Goal: Check status: Check status

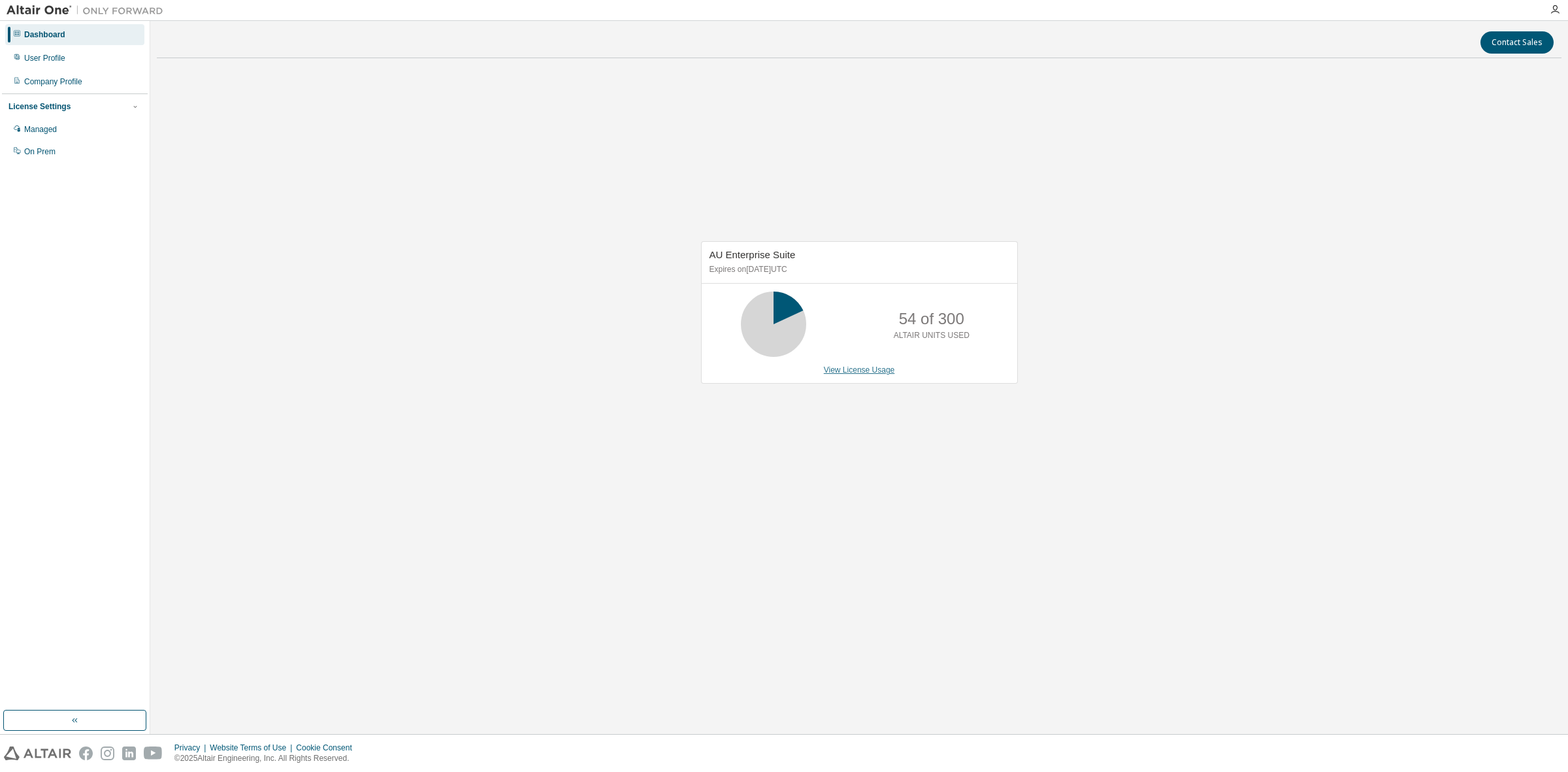
click at [844, 371] on link "View License Usage" at bounding box center [860, 370] width 71 height 9
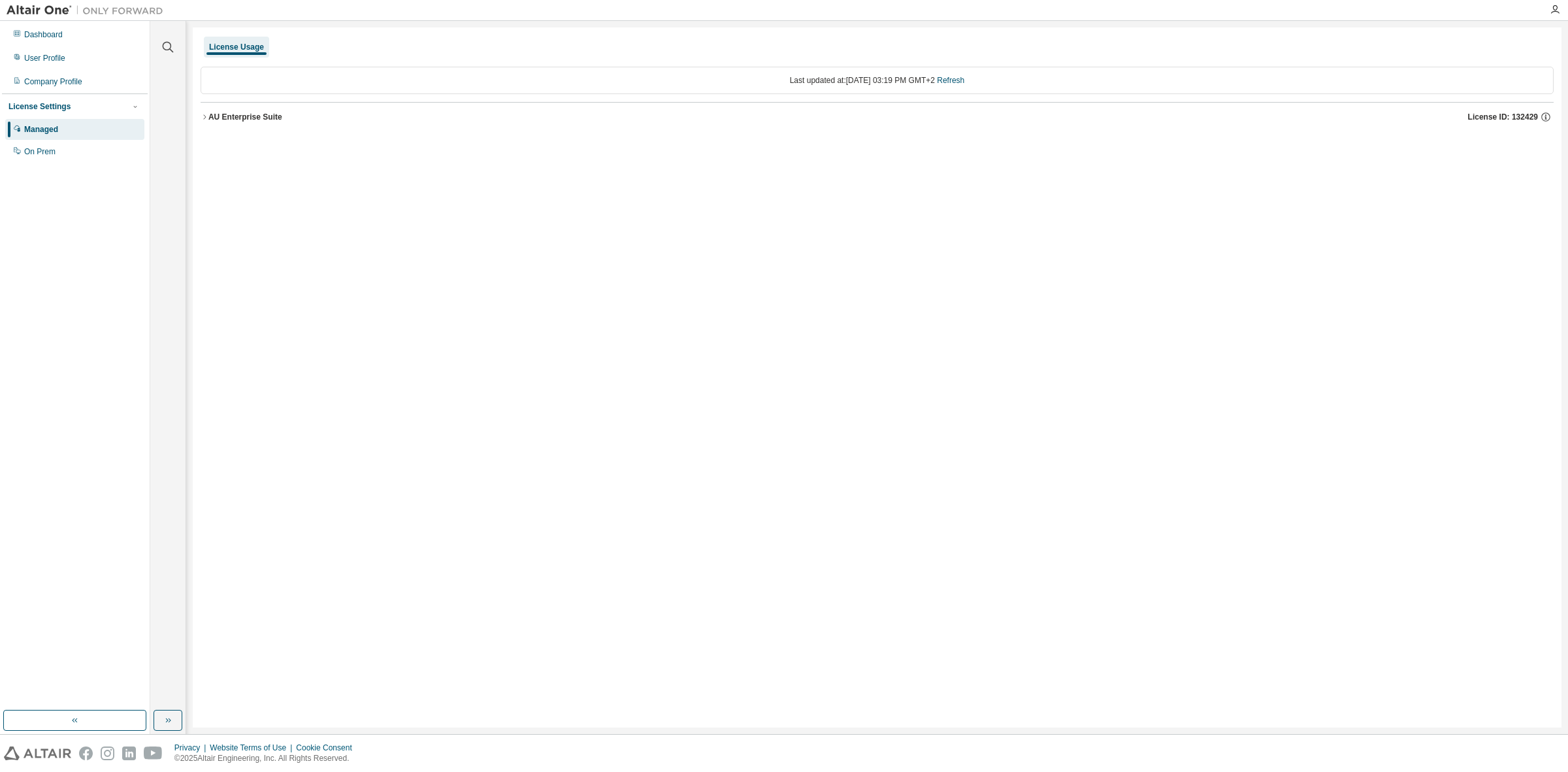
click at [227, 116] on div "AU Enterprise Suite" at bounding box center [245, 117] width 74 height 11
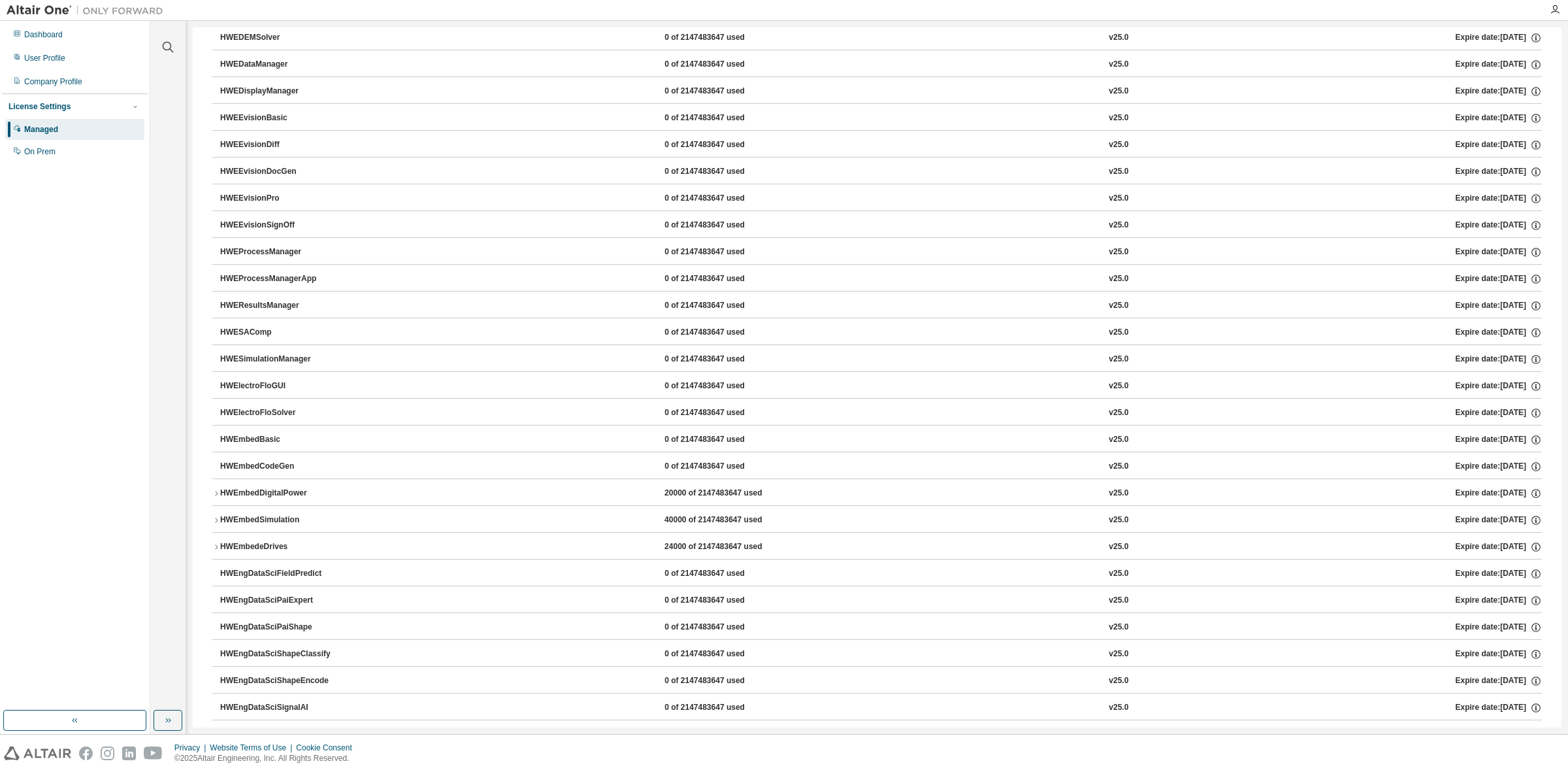
scroll to position [1313, 0]
click at [217, 524] on icon "button" at bounding box center [216, 520] width 8 height 8
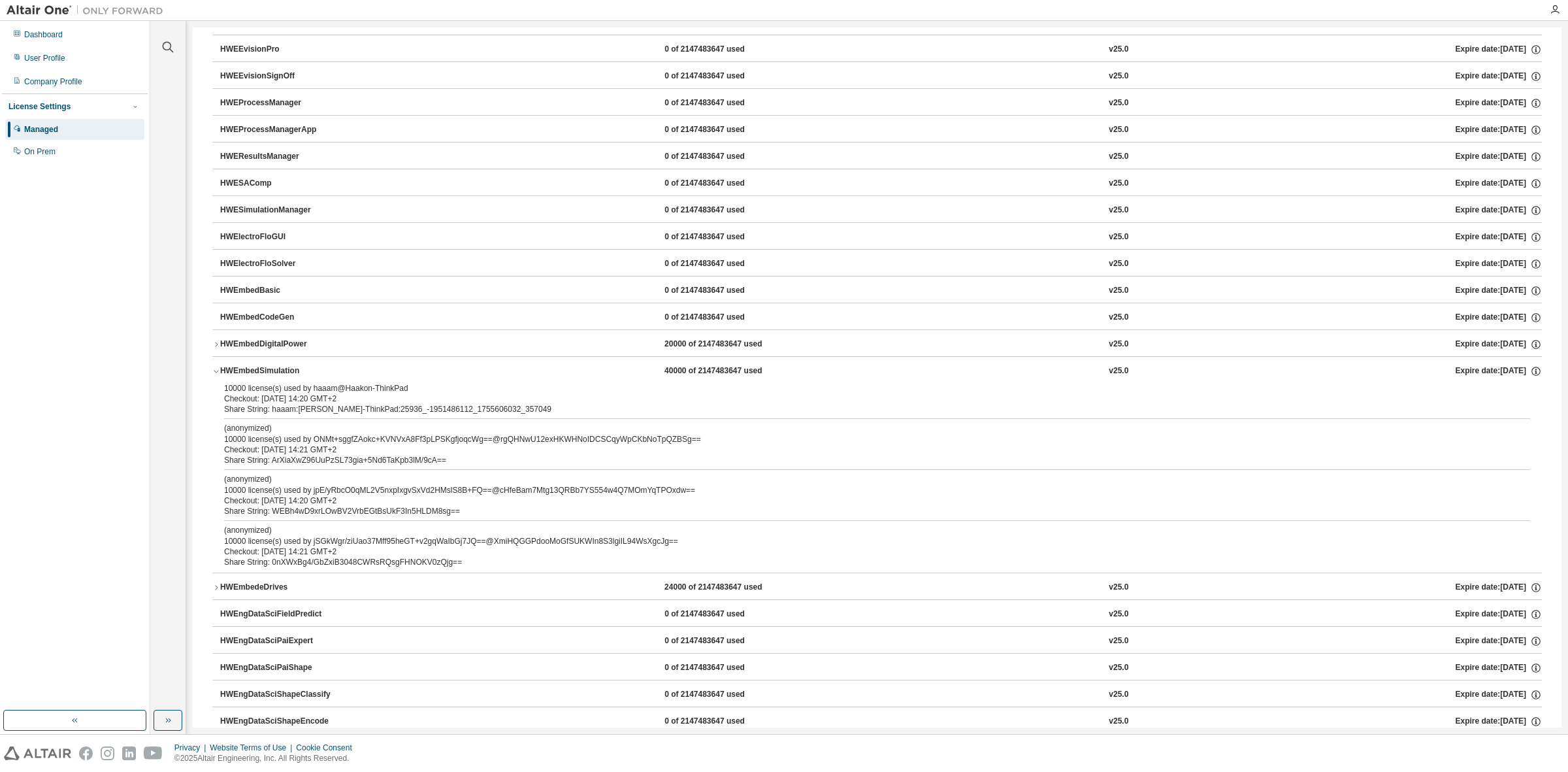
scroll to position [1462, 0]
click at [227, 377] on div "HWEmbedSimulation" at bounding box center [279, 370] width 118 height 11
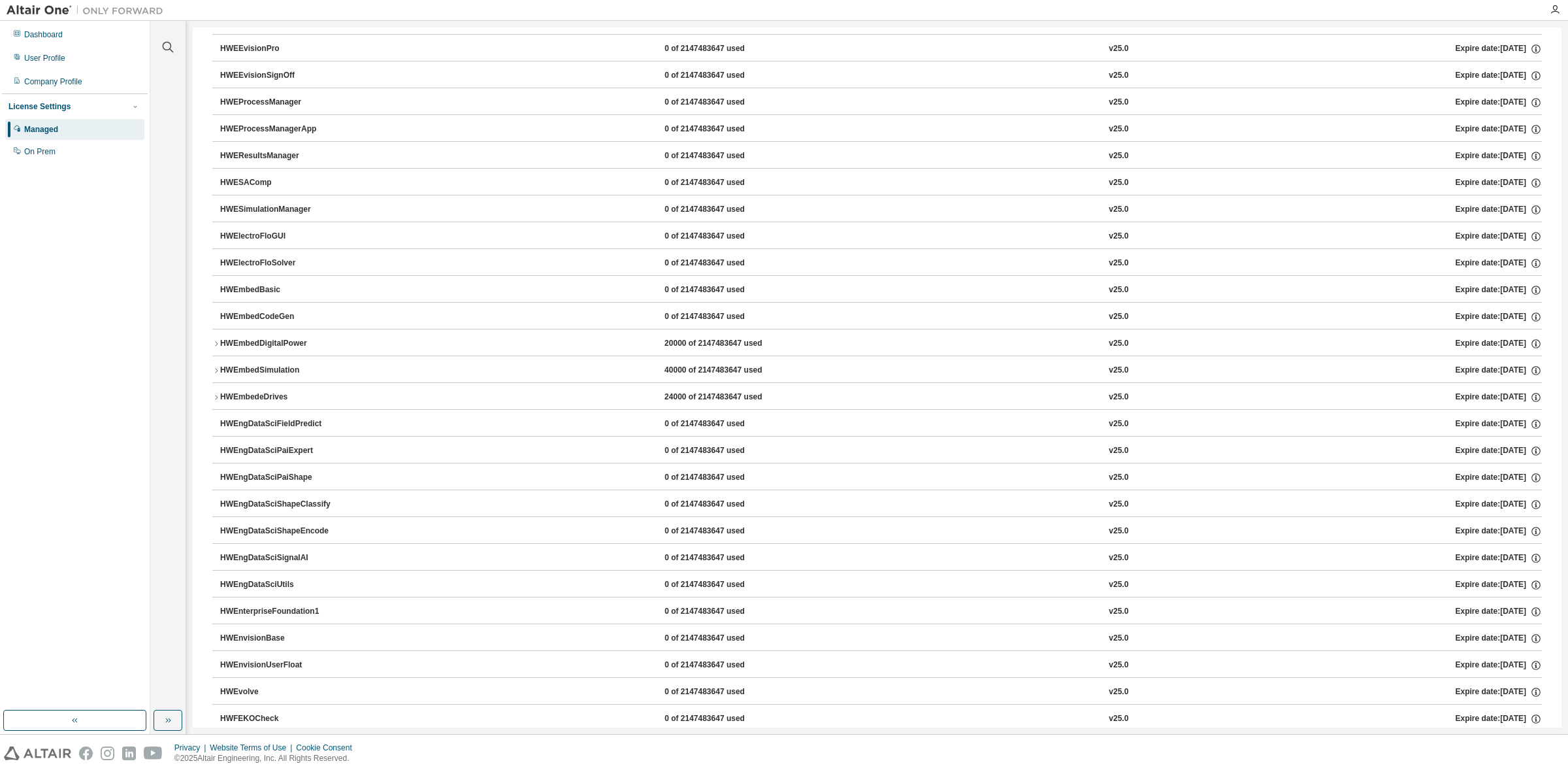
click at [237, 403] on div "HWEmbedeDrives" at bounding box center [279, 397] width 118 height 11
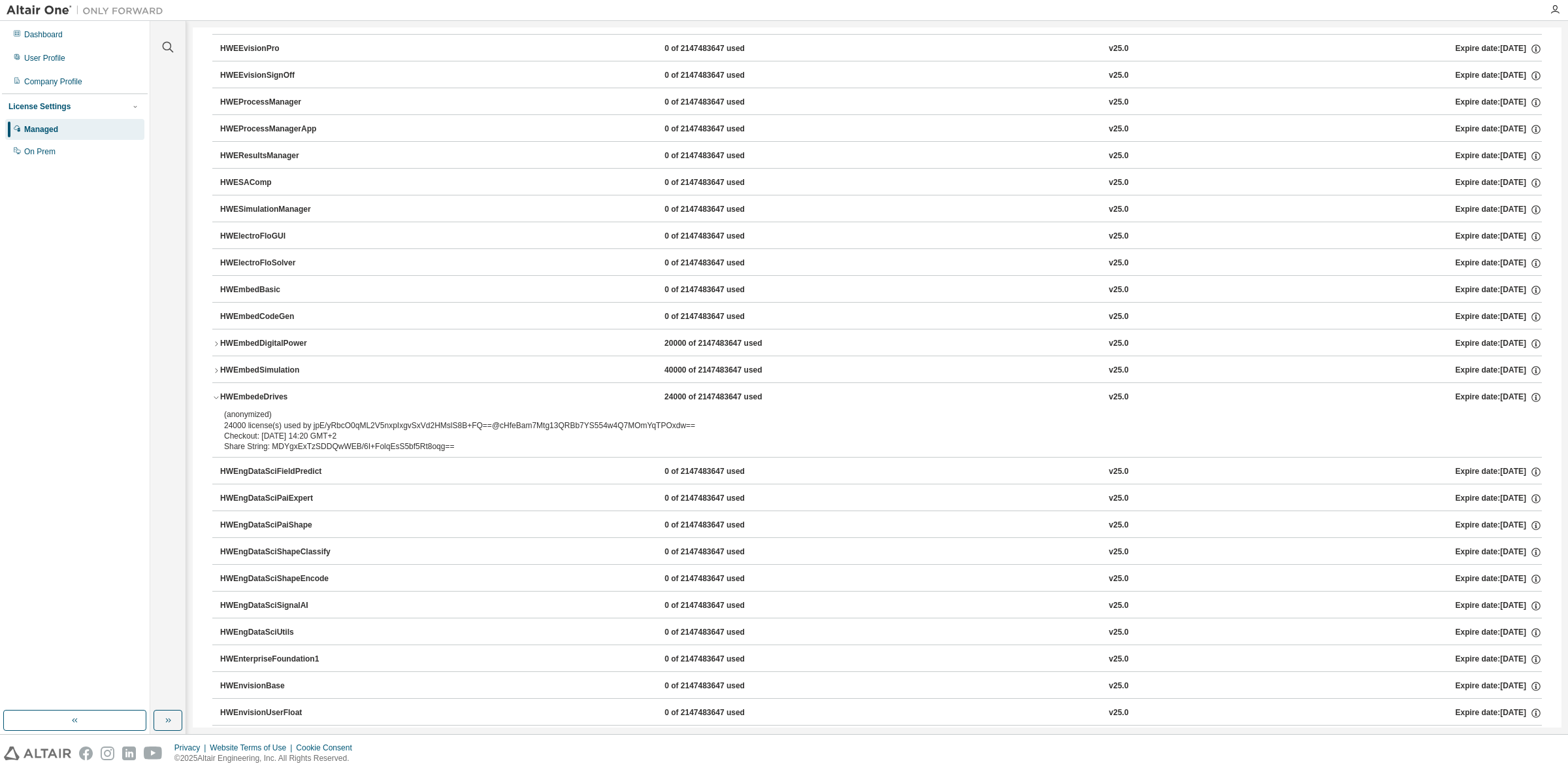
click at [243, 403] on div "HWEmbedeDrives" at bounding box center [279, 397] width 118 height 11
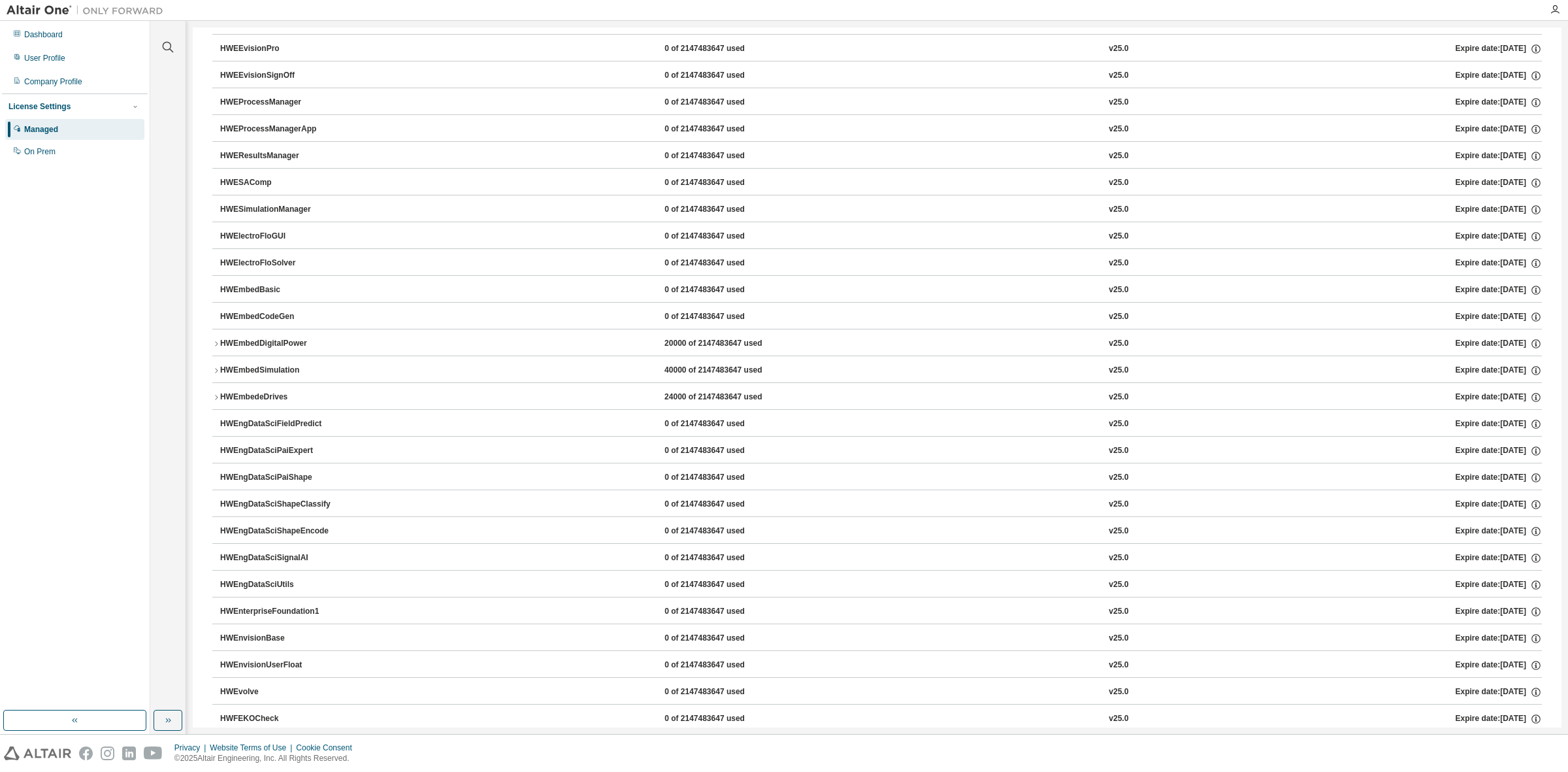
click at [269, 349] on div "HWEmbedDigitalPower" at bounding box center [279, 343] width 118 height 11
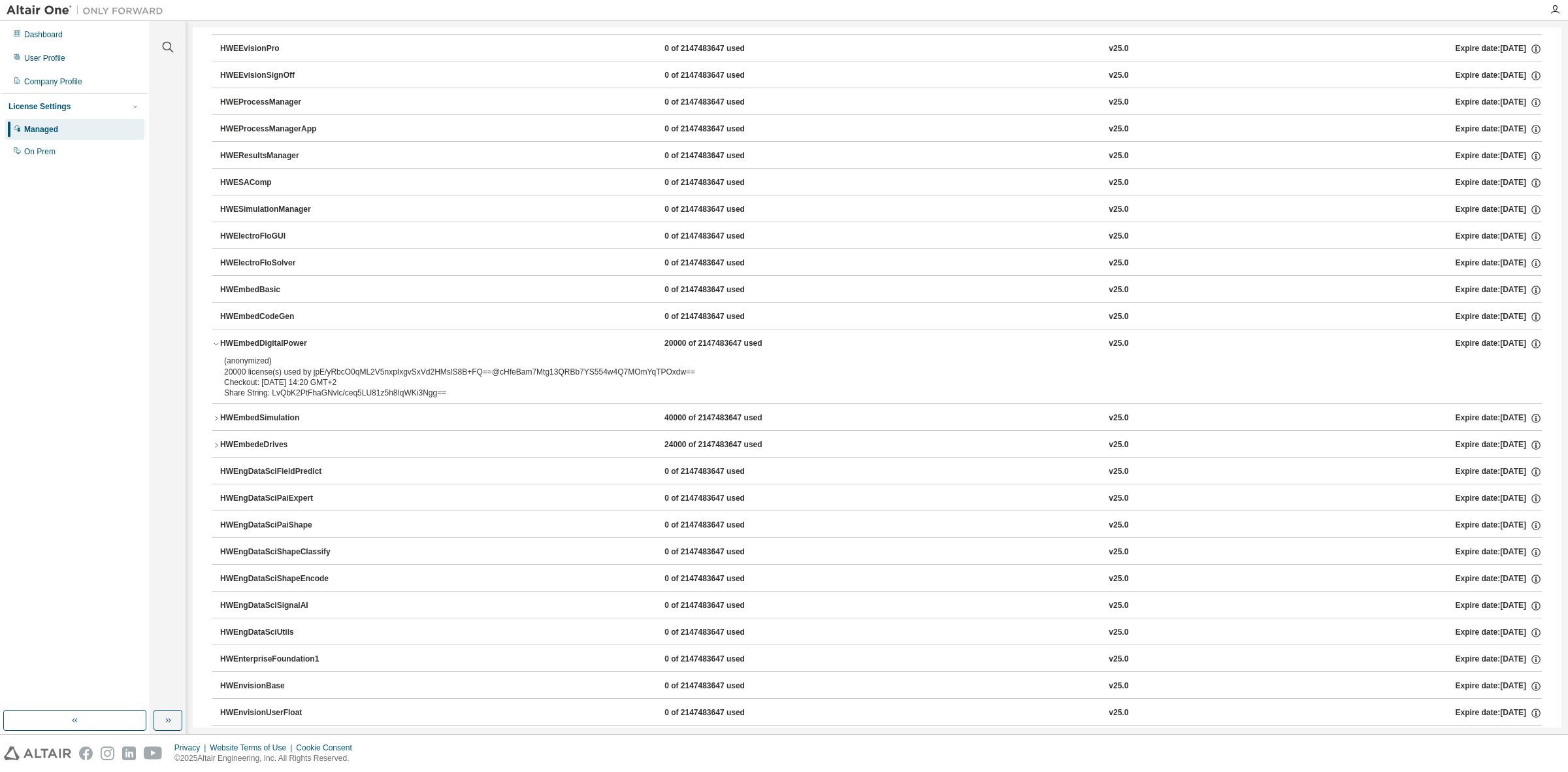
click at [269, 349] on div "HWEmbedDigitalPower" at bounding box center [279, 343] width 118 height 11
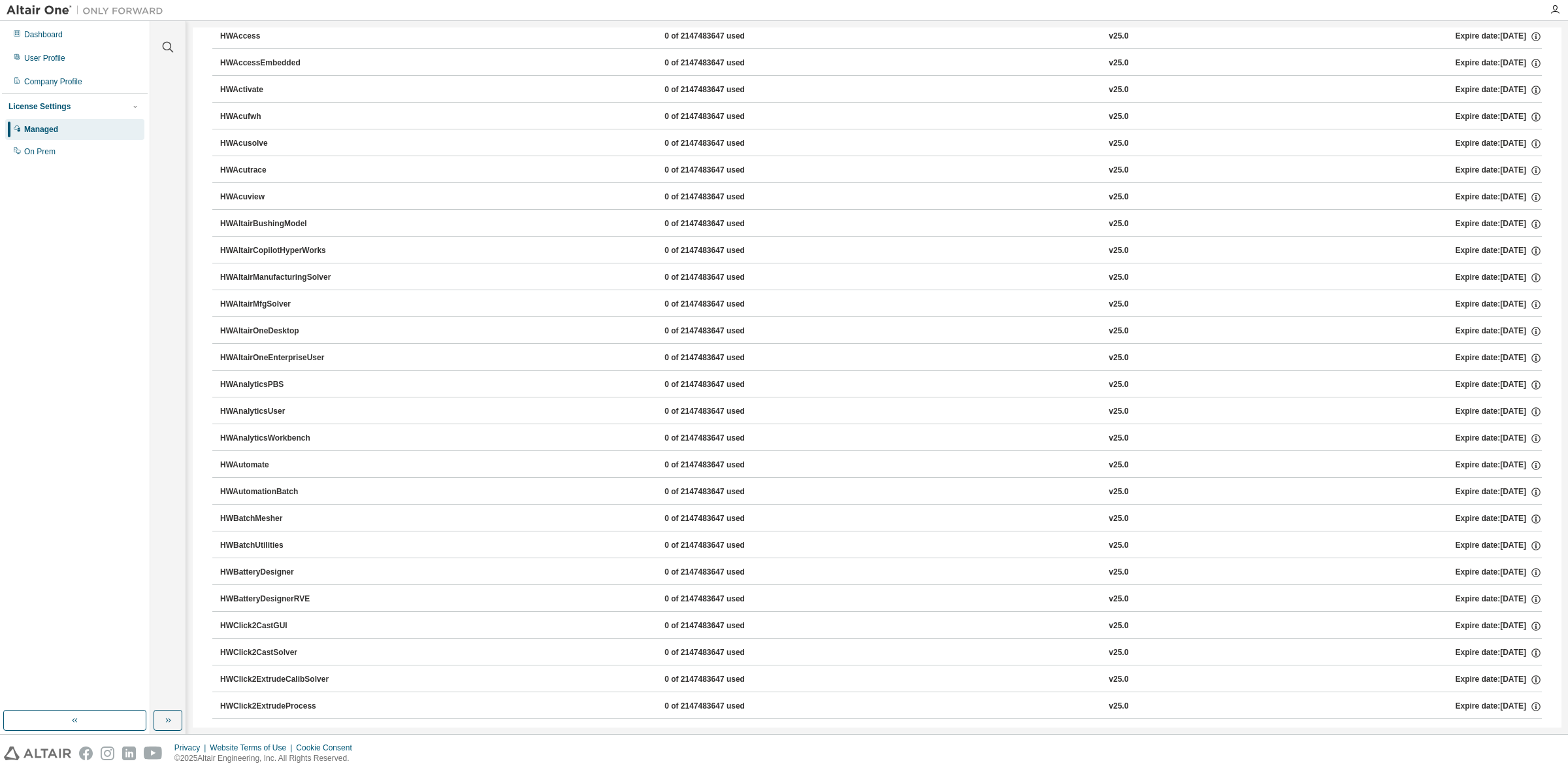
scroll to position [0, 0]
